Goal: Task Accomplishment & Management: Use online tool/utility

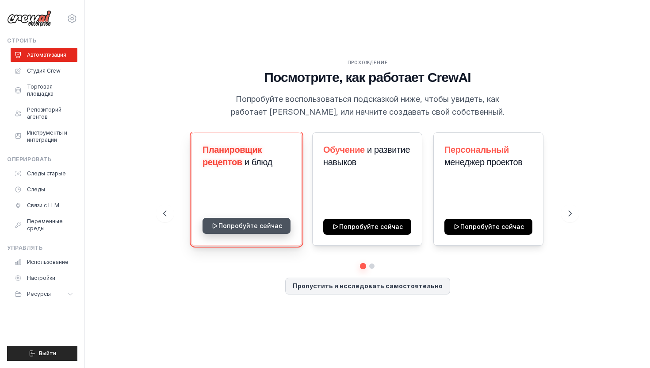
click at [239, 227] on button "Попробуйте сейчас" at bounding box center [247, 226] width 88 height 16
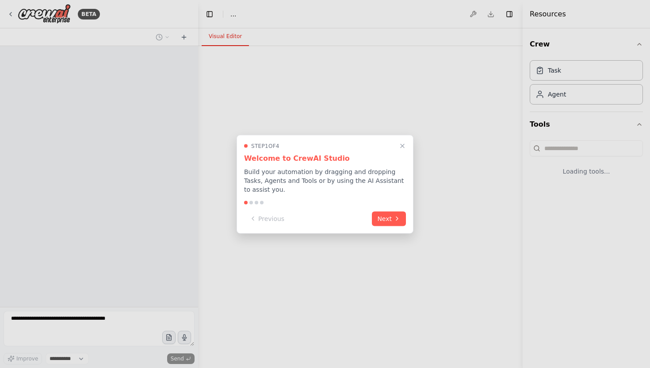
select select "****"
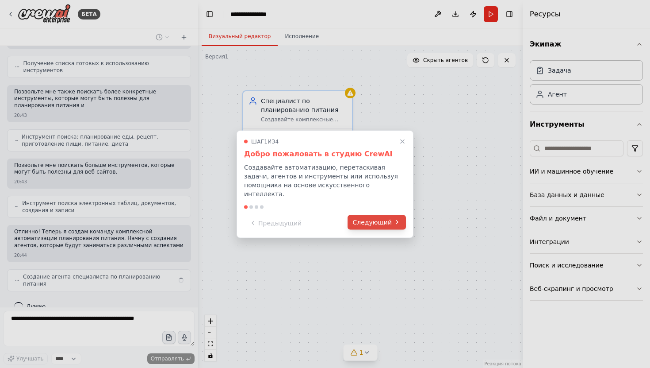
scroll to position [108, 0]
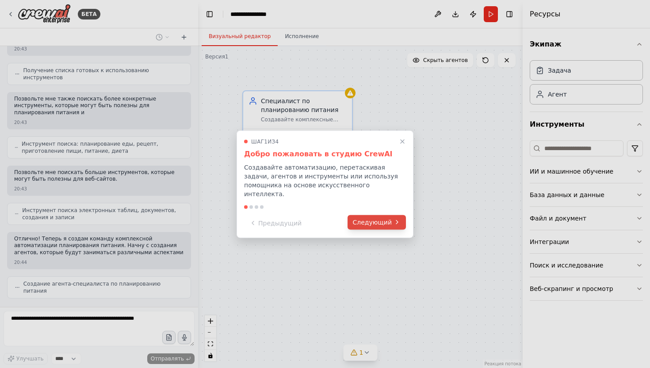
click at [387, 218] on font "Следующий" at bounding box center [372, 221] width 39 height 7
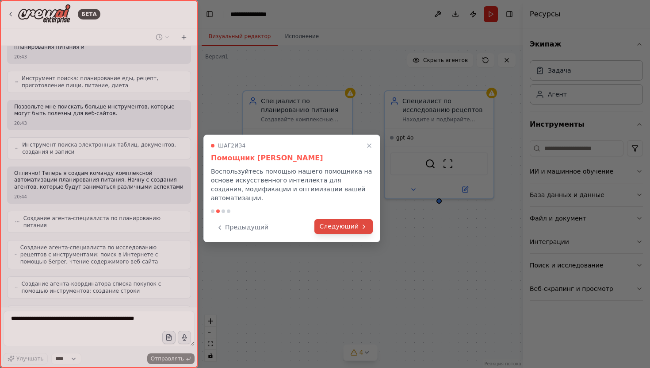
scroll to position [203, 0]
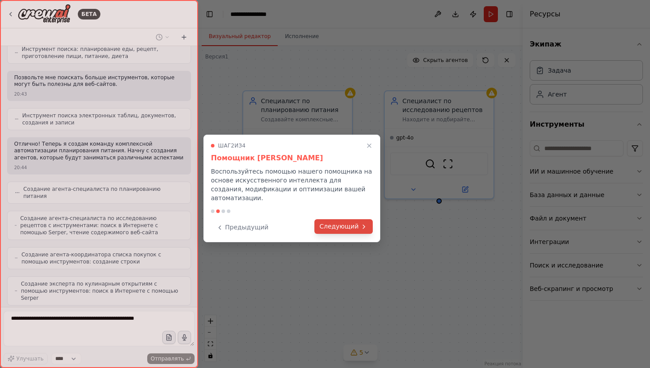
click at [353, 222] on font "Следующий" at bounding box center [339, 225] width 39 height 7
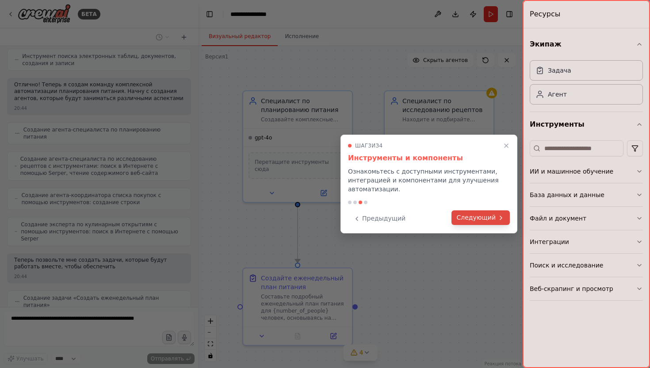
scroll to position [284, 0]
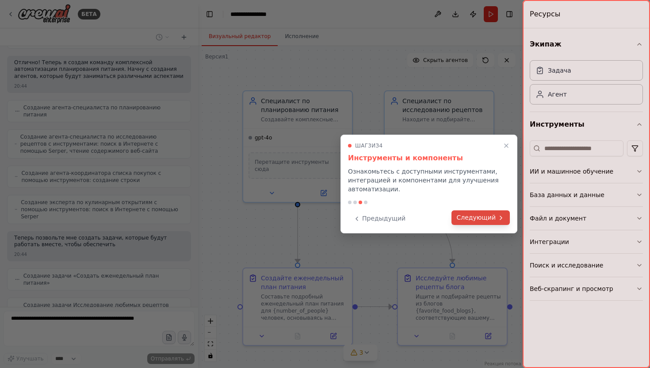
click at [472, 214] on font "Следующий" at bounding box center [476, 217] width 39 height 7
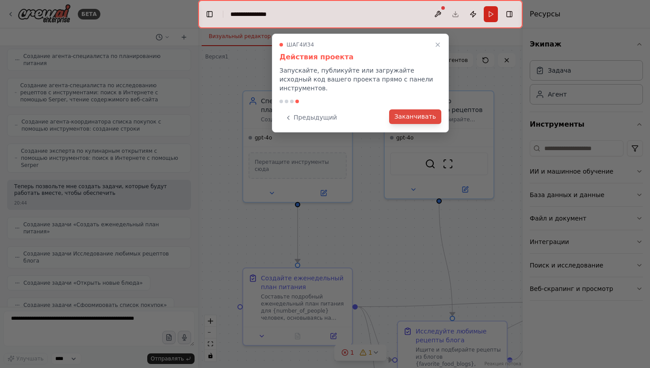
scroll to position [381, 0]
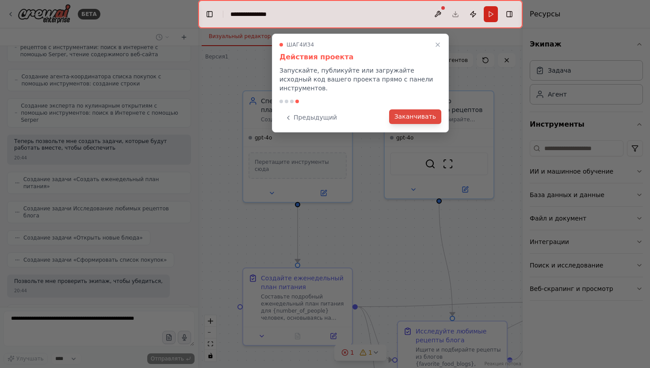
click at [407, 113] on font "Заканчивать" at bounding box center [416, 116] width 42 height 7
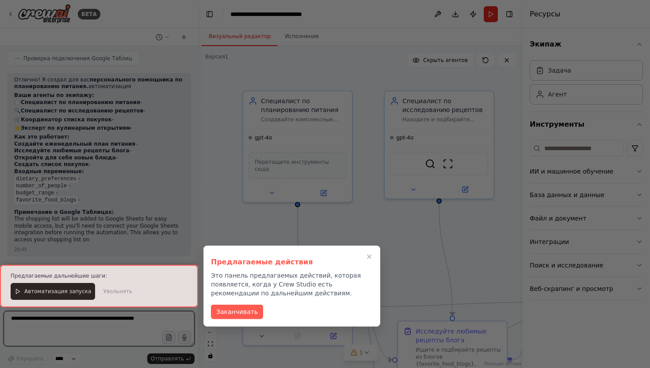
scroll to position [1023, 0]
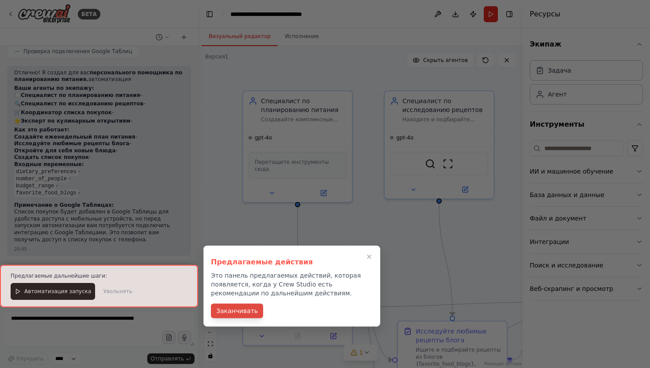
click at [249, 313] on font "Заканчивать" at bounding box center [237, 310] width 42 height 7
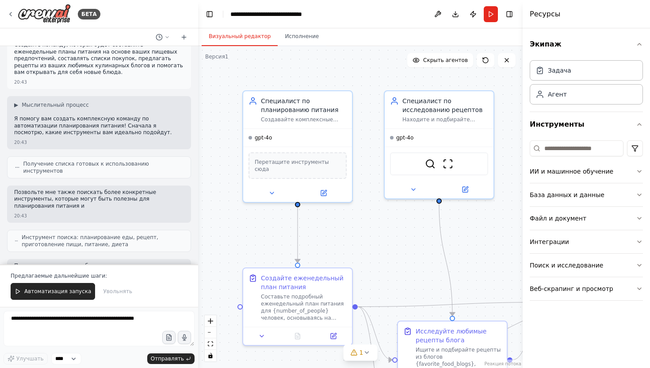
scroll to position [0, 0]
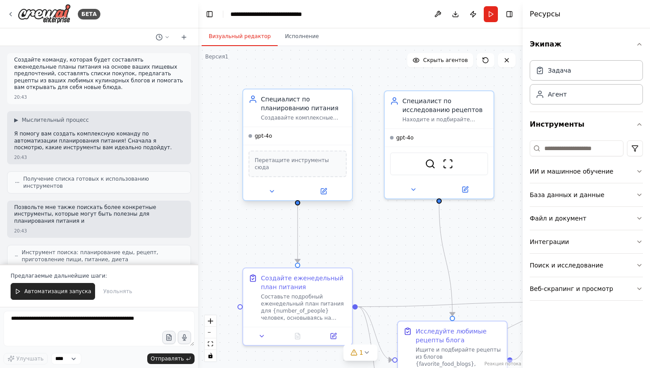
click at [295, 160] on font "Перетащите инструменты сюда" at bounding box center [292, 163] width 74 height 13
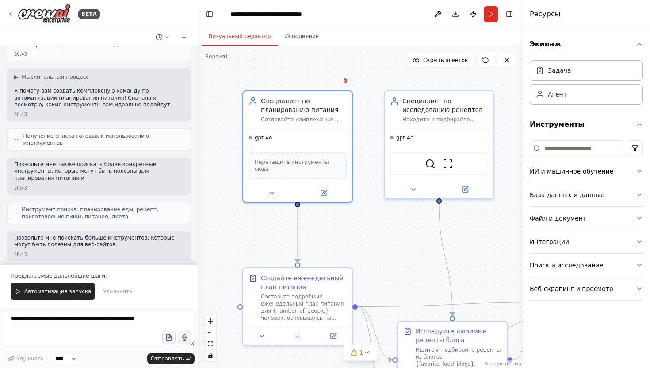
scroll to position [44, 0]
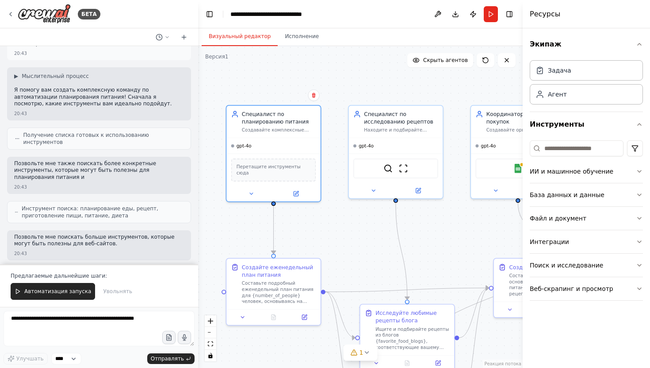
click at [330, 189] on div ".deletable-edge-delete-btn { width: 20px; height: 20px; border: 0px solid #ffff…" at bounding box center [360, 207] width 325 height 322
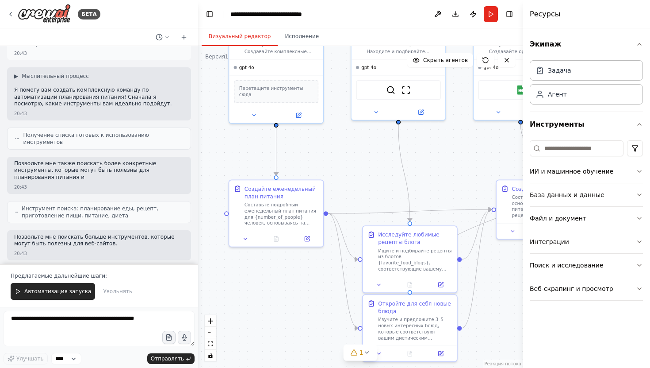
drag, startPoint x: 330, startPoint y: 210, endPoint x: 332, endPoint y: 132, distance: 78.3
click at [332, 132] on div ".deletable-edge-delete-btn { width: 20px; height: 20px; border: 0px solid #ffff…" at bounding box center [360, 207] width 325 height 322
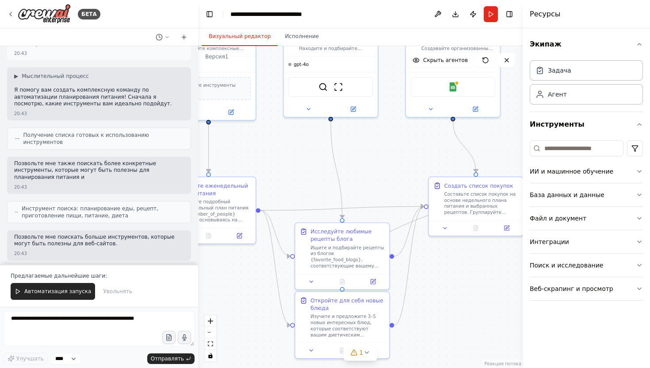
drag, startPoint x: 372, startPoint y: 161, endPoint x: 276, endPoint y: 170, distance: 96.8
click at [276, 170] on div ".deletable-edge-delete-btn { width: 20px; height: 20px; border: 0px solid #ffff…" at bounding box center [360, 207] width 325 height 322
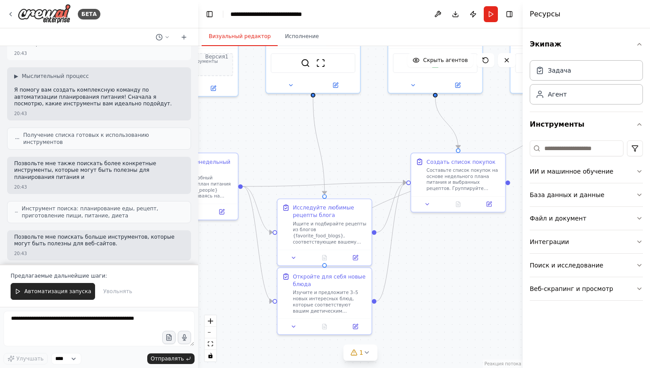
drag, startPoint x: 379, startPoint y: 173, endPoint x: 391, endPoint y: 142, distance: 33.0
click at [391, 138] on div ".deletable-edge-delete-btn { width: 20px; height: 20px; border: 0px solid #ffff…" at bounding box center [360, 207] width 325 height 322
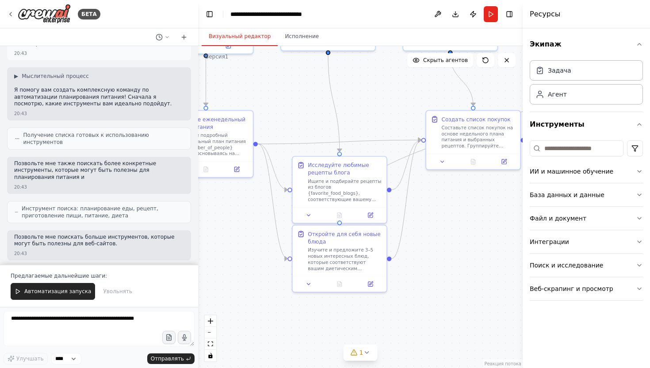
drag, startPoint x: 426, startPoint y: 278, endPoint x: 442, endPoint y: 235, distance: 45.6
click at [442, 235] on div ".deletable-edge-delete-btn { width: 20px; height: 20px; border: 0px solid #ffff…" at bounding box center [360, 207] width 325 height 322
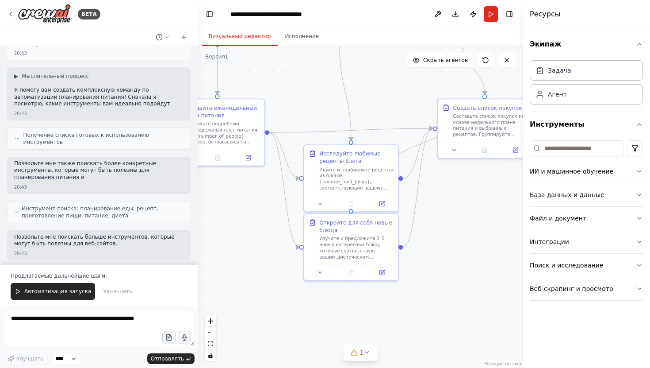
drag, startPoint x: 425, startPoint y: 220, endPoint x: 436, endPoint y: 208, distance: 16.3
click at [436, 208] on div ".deletable-edge-delete-btn { width: 20px; height: 20px; border: 0px solid #ffff…" at bounding box center [360, 207] width 325 height 322
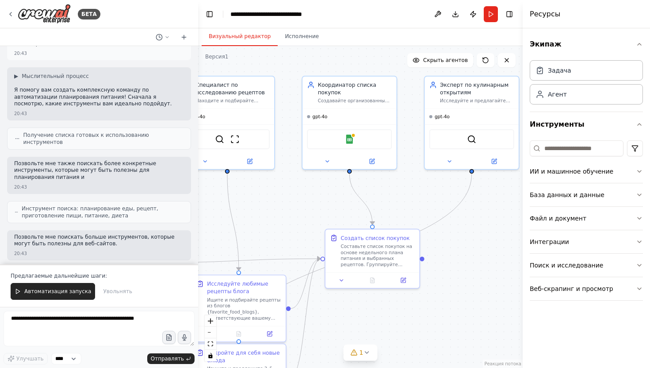
drag, startPoint x: 439, startPoint y: 217, endPoint x: 326, endPoint y: 345, distance: 170.8
click at [326, 347] on div ".deletable-edge-delete-btn { width: 20px; height: 20px; border: 0px solid #ffff…" at bounding box center [360, 207] width 325 height 322
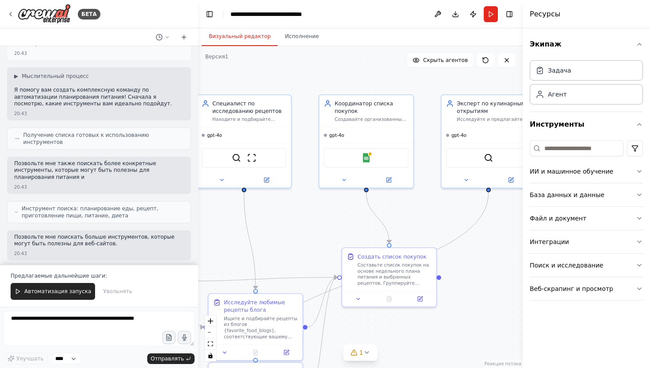
drag, startPoint x: 410, startPoint y: 204, endPoint x: 427, endPoint y: 223, distance: 25.4
click at [427, 223] on div ".deletable-edge-delete-btn { width: 20px; height: 20px; border: 0px solid #ffff…" at bounding box center [360, 207] width 325 height 322
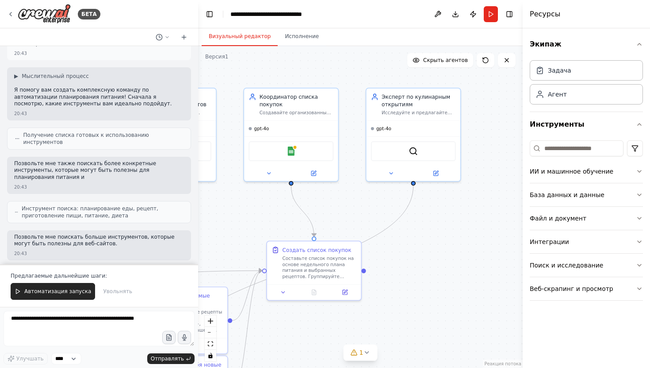
drag, startPoint x: 436, startPoint y: 210, endPoint x: 357, endPoint y: 207, distance: 78.8
click at [357, 207] on div ".deletable-edge-delete-btn { width: 20px; height: 20px; border: 0px solid #ffff…" at bounding box center [360, 207] width 325 height 322
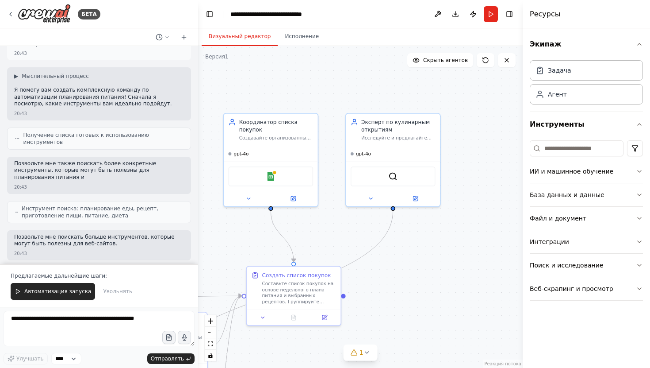
drag, startPoint x: 483, startPoint y: 146, endPoint x: 466, endPoint y: 167, distance: 26.8
click at [466, 167] on div ".deletable-edge-delete-btn { width: 20px; height: 20px; border: 0px solid #ffff…" at bounding box center [360, 207] width 325 height 322
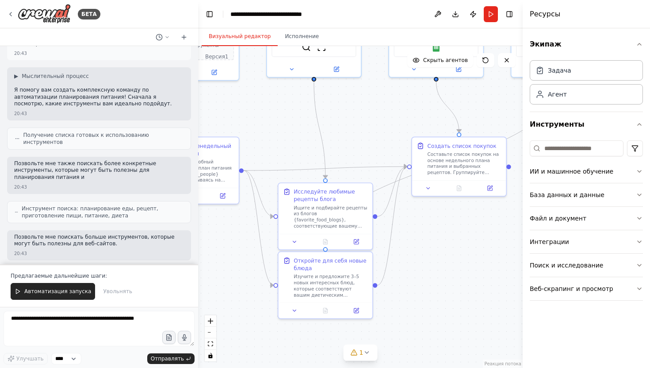
drag, startPoint x: 398, startPoint y: 260, endPoint x: 561, endPoint y: 145, distance: 199.7
click at [562, 146] on div "БЕТА Создайте команду, которая будет составлять еженедельные планы питания на о…" at bounding box center [325, 184] width 650 height 368
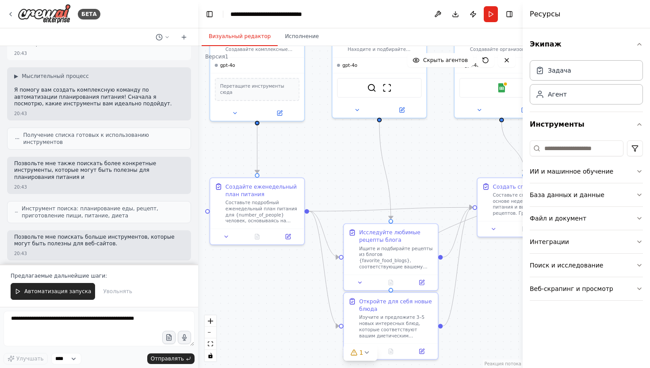
drag, startPoint x: 358, startPoint y: 136, endPoint x: 375, endPoint y: 155, distance: 24.8
click at [396, 155] on div ".deletable-edge-delete-btn { width: 20px; height: 20px; border: 0px solid #ffff…" at bounding box center [360, 207] width 325 height 322
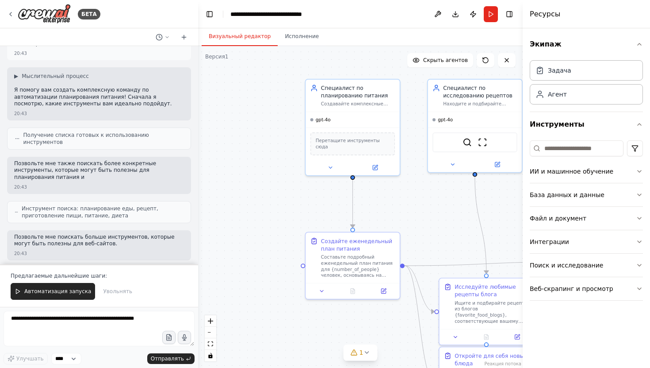
drag, startPoint x: 252, startPoint y: 141, endPoint x: 372, endPoint y: 203, distance: 135.9
click at [372, 203] on div ".deletable-edge-delete-btn { width: 20px; height: 20px; border: 0px solid #ffff…" at bounding box center [360, 207] width 325 height 322
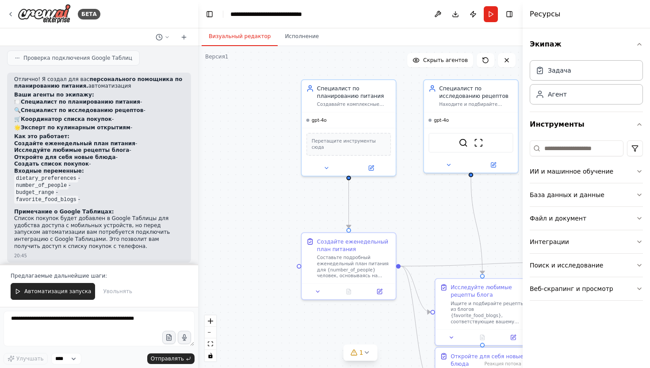
scroll to position [1030, 0]
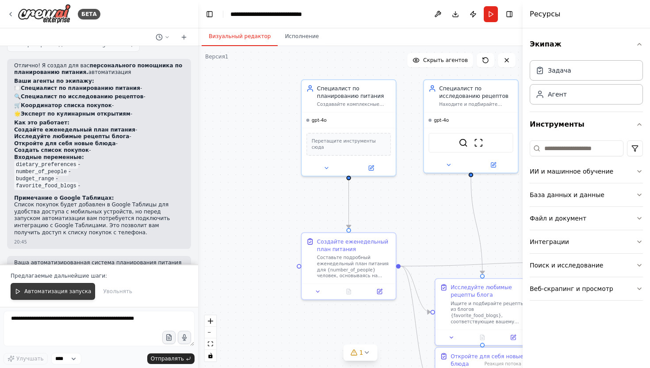
click at [82, 289] on font "Автоматизация запуска" at bounding box center [57, 291] width 67 height 6
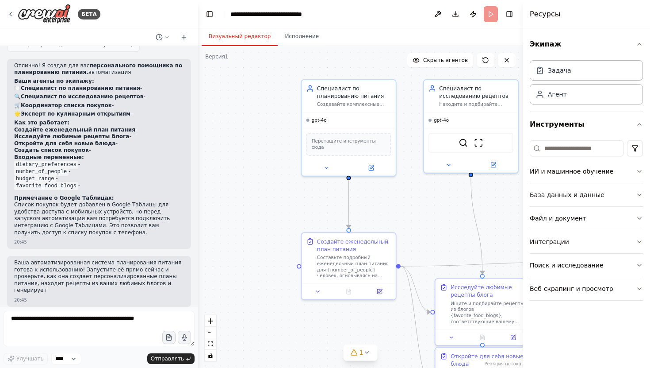
scroll to position [987, 0]
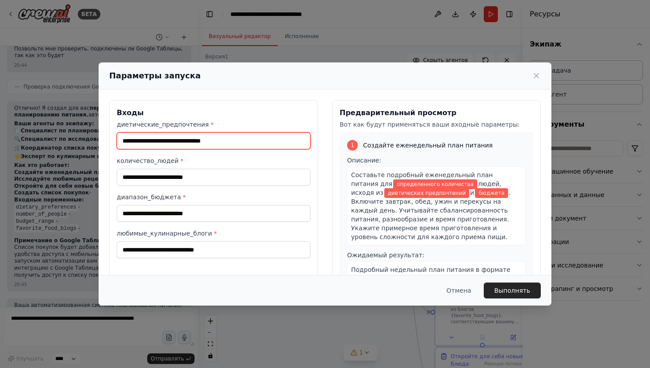
click at [245, 144] on input "диетические_предпочтения *" at bounding box center [214, 140] width 194 height 17
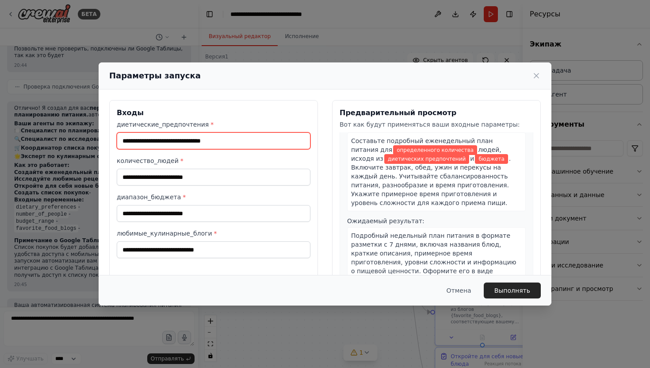
scroll to position [40, 0]
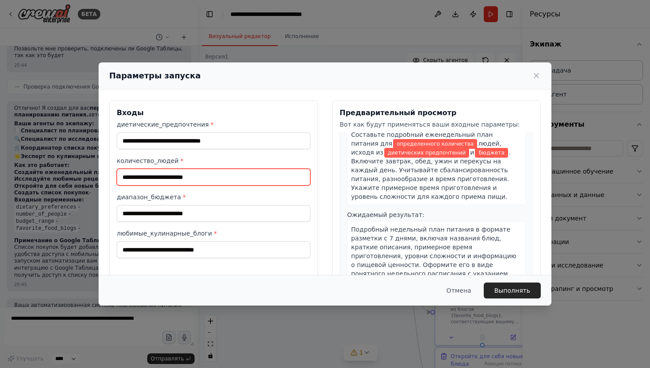
click at [202, 178] on input "количество_людей *" at bounding box center [214, 177] width 194 height 17
type input "*"
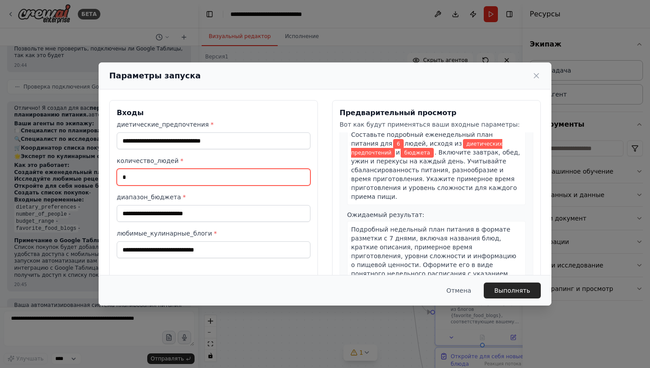
type input "*"
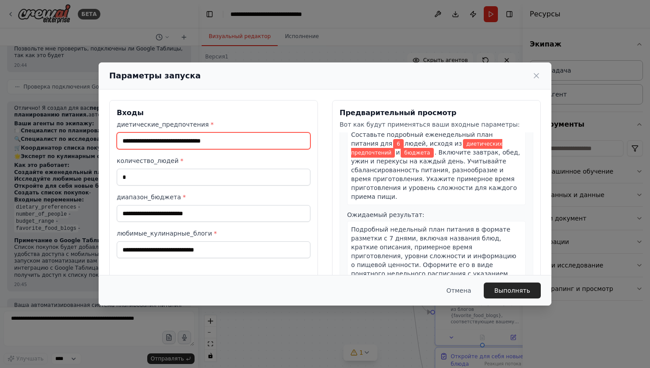
click at [264, 140] on input "диетические_предпочтения *" at bounding box center [214, 140] width 194 height 17
type input "*******"
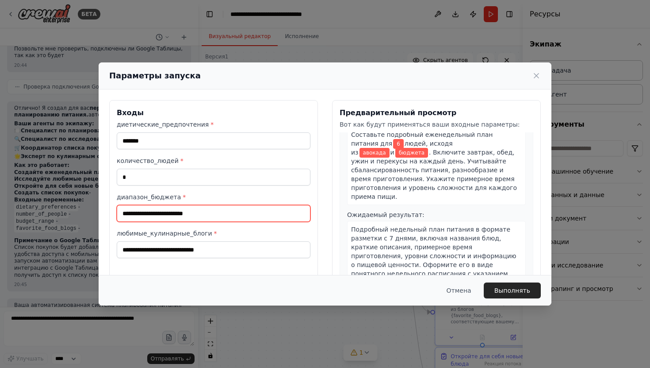
click at [154, 214] on input "диапазон_бюджета *" at bounding box center [214, 213] width 194 height 17
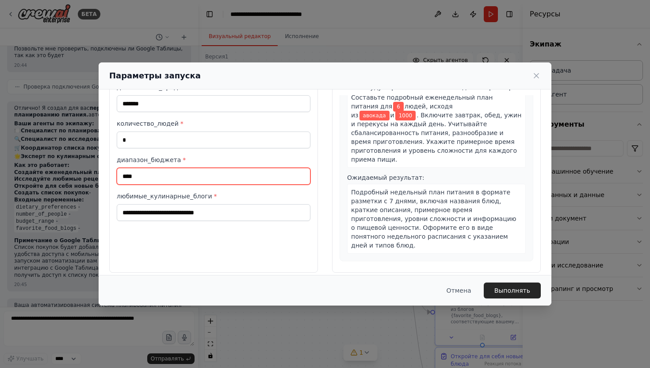
scroll to position [38, 0]
type input "****"
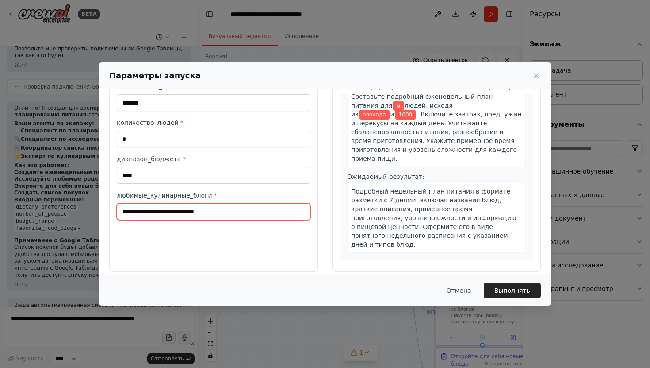
click at [273, 212] on input "любимые_кулинарные_блоги *" at bounding box center [214, 211] width 194 height 17
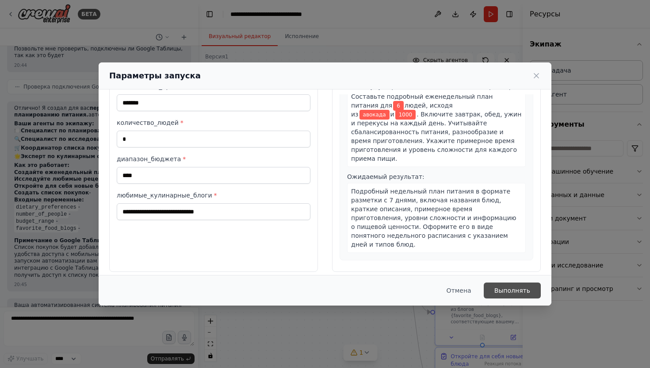
click at [507, 289] on font "Выполнять" at bounding box center [513, 290] width 36 height 7
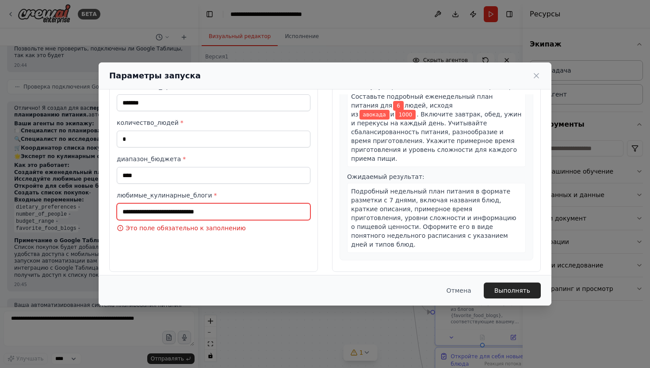
click at [222, 210] on input "любимые_кулинарные_блоги *" at bounding box center [214, 211] width 194 height 17
type input "*"
type input "**********"
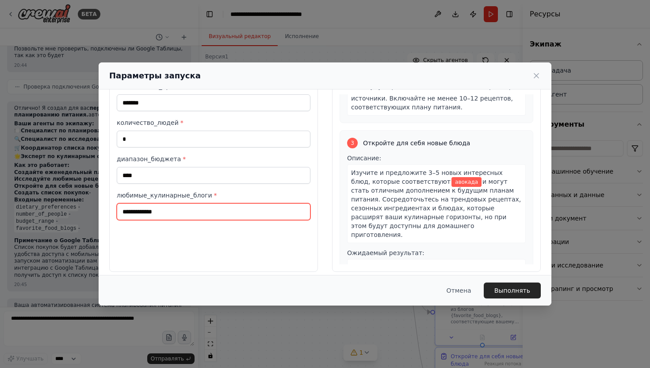
scroll to position [472, 0]
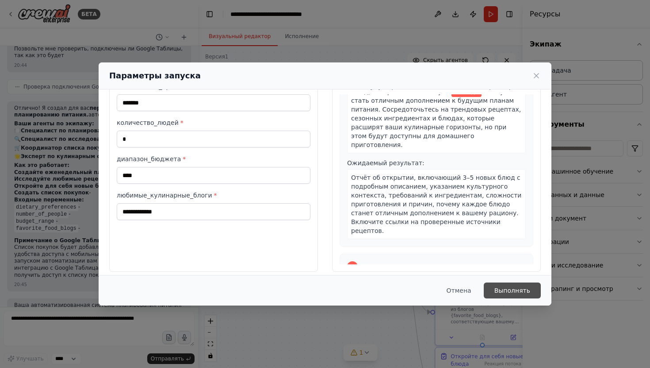
click at [512, 293] on font "Выполнять" at bounding box center [513, 290] width 36 height 7
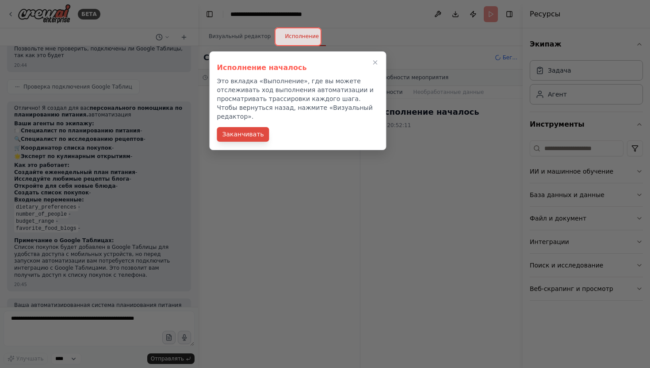
click at [250, 130] on font "Заканчивать" at bounding box center [243, 133] width 42 height 7
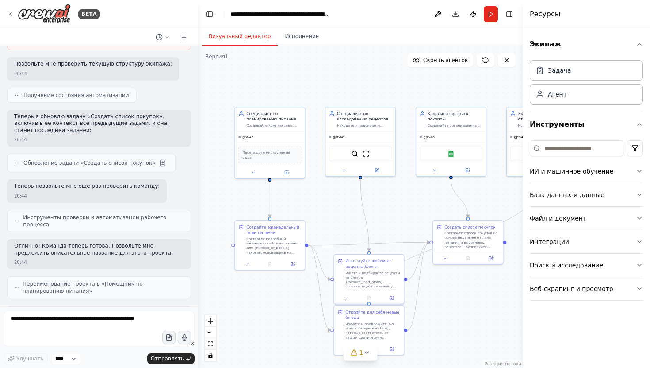
scroll to position [737, 0]
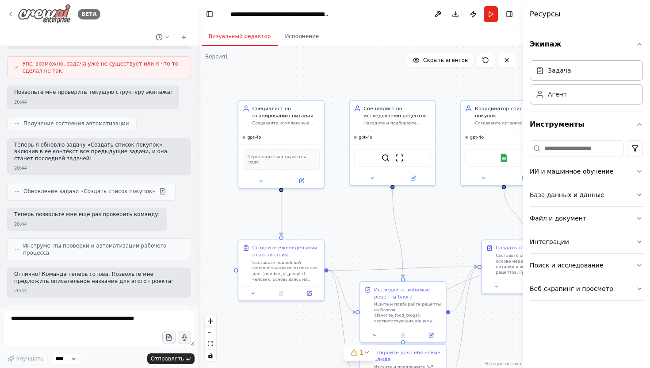
click at [22, 12] on img at bounding box center [44, 14] width 53 height 20
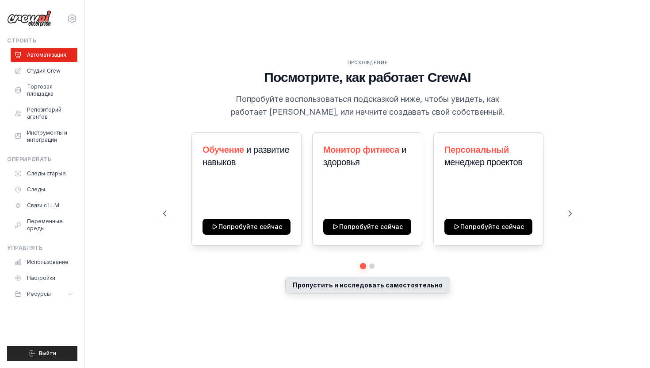
click at [339, 290] on button "Пропустить и исследовать самостоятельно" at bounding box center [367, 284] width 165 height 17
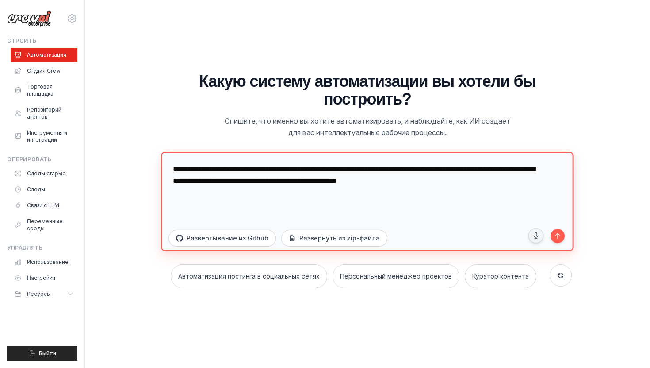
click at [328, 187] on textarea "**********" at bounding box center [367, 201] width 412 height 99
type textarea "**********"
click at [183, 173] on textarea "**********" at bounding box center [367, 201] width 412 height 99
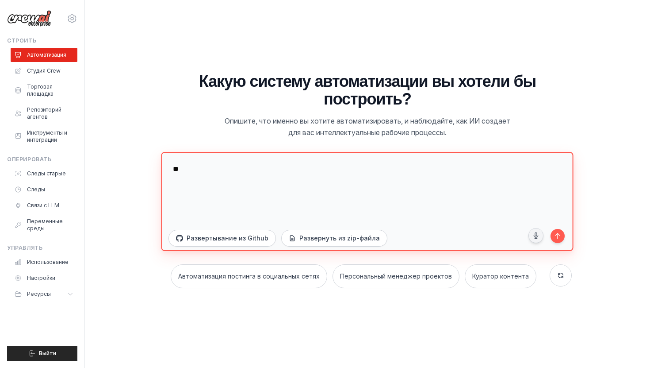
type textarea "*"
click at [412, 170] on textarea "**********" at bounding box center [367, 201] width 412 height 99
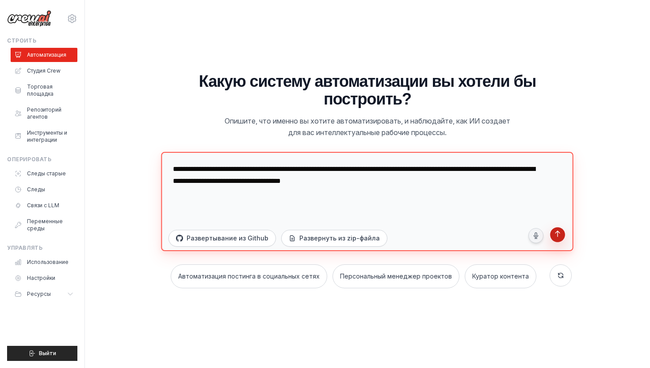
type textarea "**********"
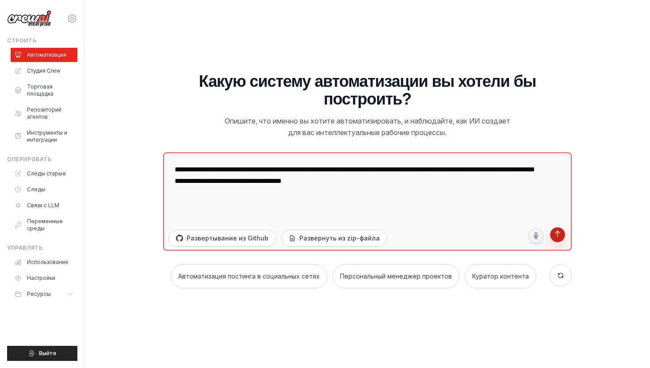
click at [553, 234] on icon "submit" at bounding box center [557, 234] width 8 height 8
click at [48, 74] on font "Студия Crew" at bounding box center [45, 70] width 34 height 7
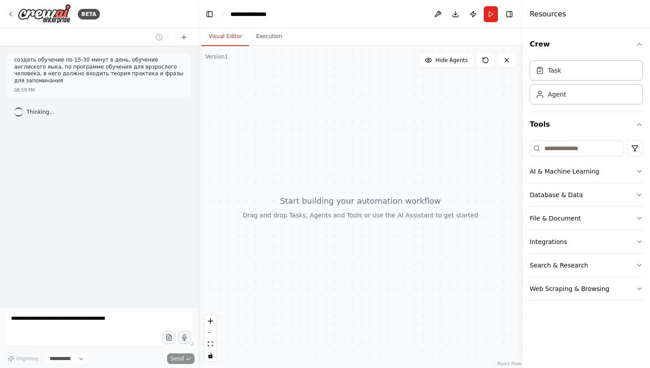
select select "****"
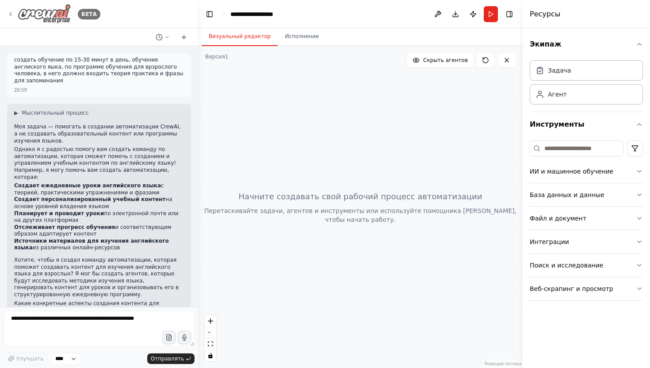
click at [48, 17] on img at bounding box center [44, 14] width 53 height 20
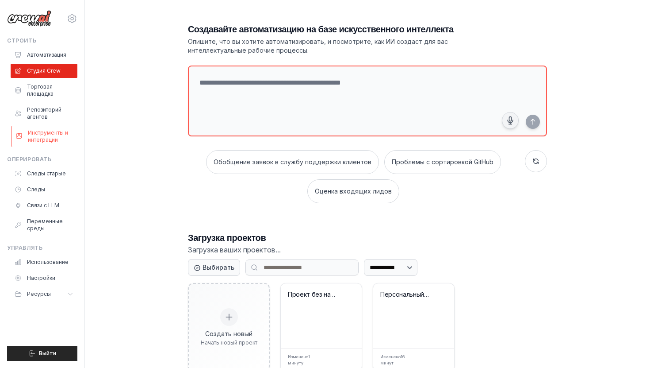
click at [60, 142] on font "Инструменты и интеграции" at bounding box center [51, 136] width 47 height 14
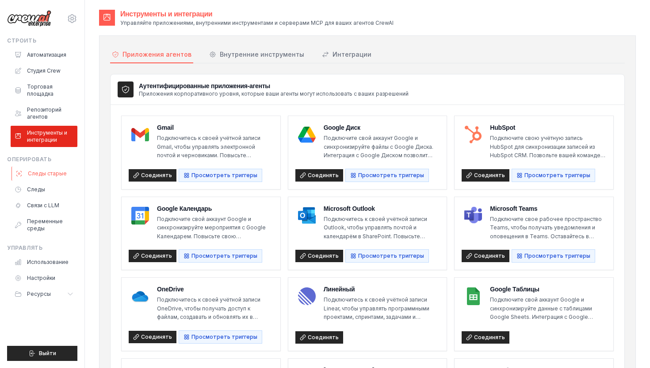
click at [69, 173] on link "Следы старые" at bounding box center [45, 173] width 67 height 14
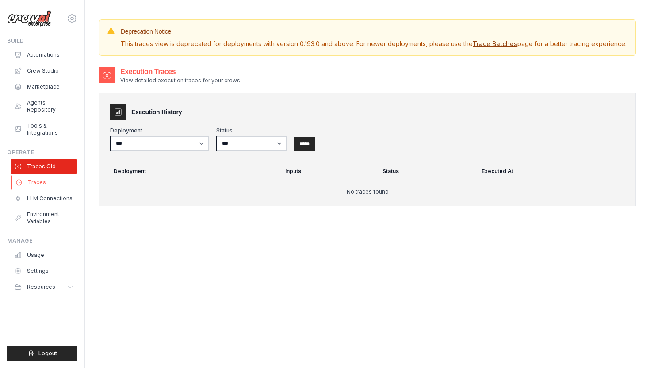
click at [54, 175] on link "Traces" at bounding box center [45, 182] width 67 height 14
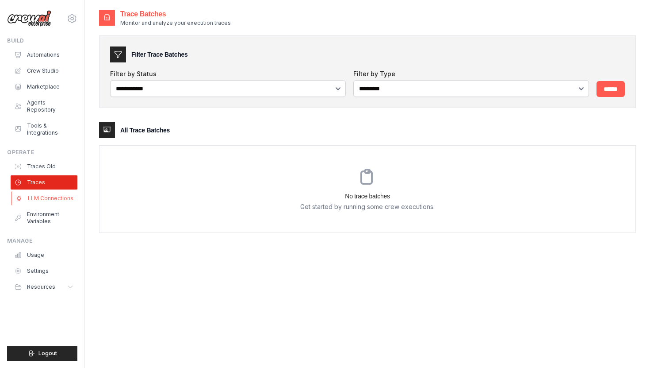
click at [54, 191] on link "LLM Connections" at bounding box center [45, 198] width 67 height 14
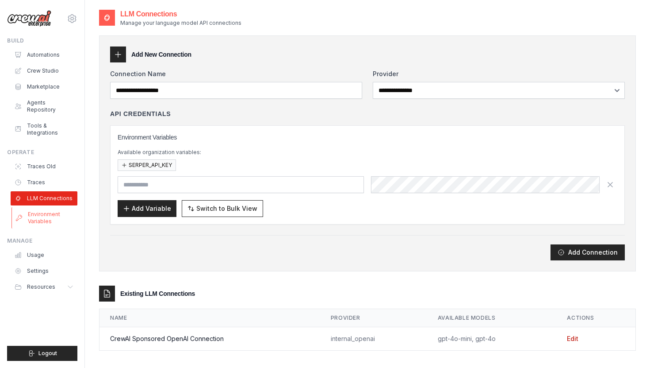
click at [53, 207] on link "Environment Variables" at bounding box center [45, 217] width 67 height 21
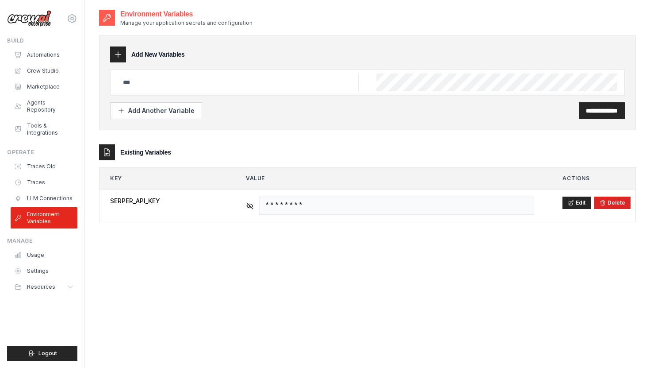
scroll to position [18, 0]
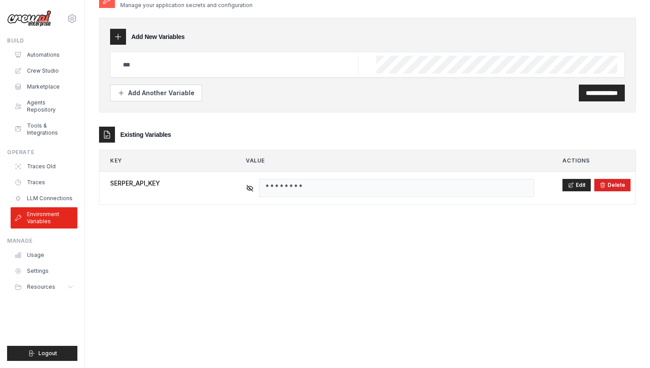
click at [51, 23] on img at bounding box center [29, 18] width 44 height 17
click at [40, 19] on img at bounding box center [29, 18] width 44 height 17
click at [46, 250] on link "Usage" at bounding box center [45, 255] width 67 height 14
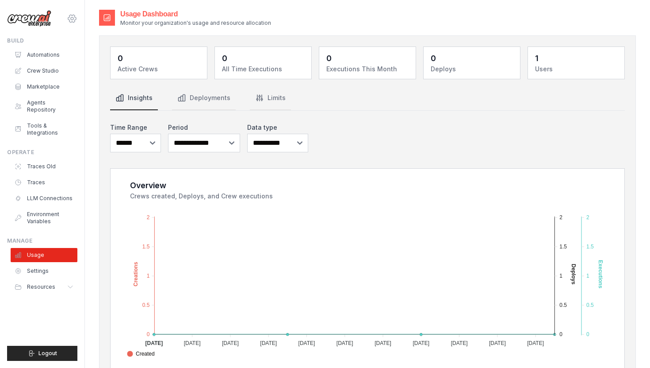
click at [72, 21] on icon at bounding box center [72, 18] width 11 height 11
click at [50, 23] on img at bounding box center [29, 18] width 44 height 17
click at [50, 48] on div "Build Automations Crew Studio Marketplace Agents Repository" at bounding box center [42, 88] width 70 height 103
click at [58, 54] on link "Automations" at bounding box center [45, 55] width 67 height 14
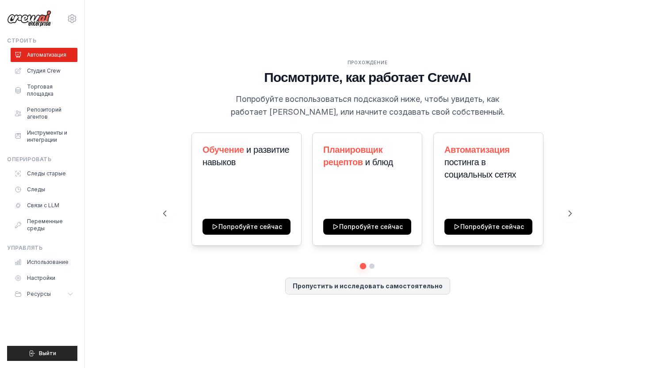
click at [208, 27] on div "ПРОХОЖДЕНИЕ Посмотрите, как работает CrewAI Попробуйте воспользоваться подсказк…" at bounding box center [367, 184] width 537 height 350
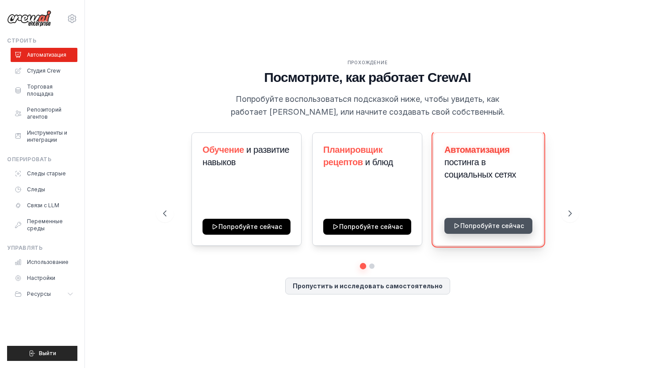
click at [471, 225] on button "Попробуйте сейчас" at bounding box center [489, 226] width 88 height 16
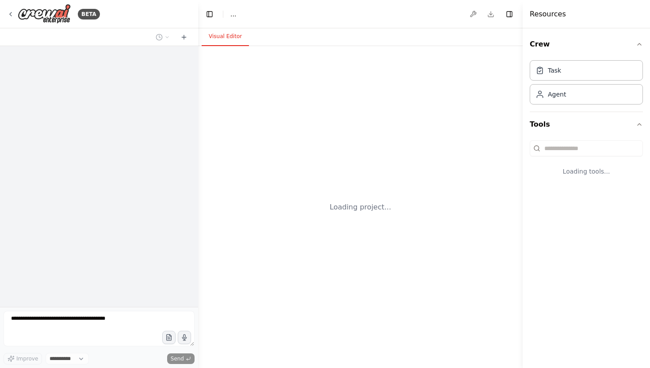
select select "****"
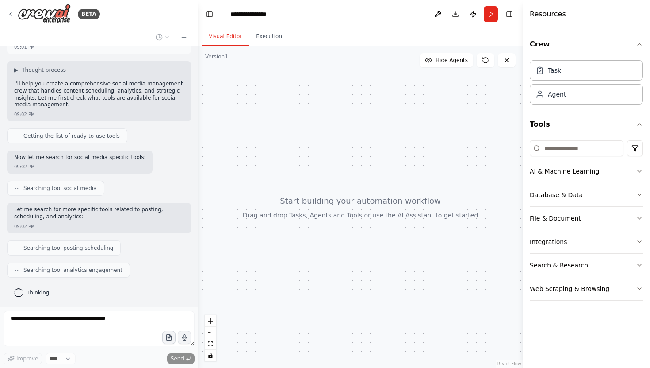
scroll to position [65, 0]
